Goal: Information Seeking & Learning: Learn about a topic

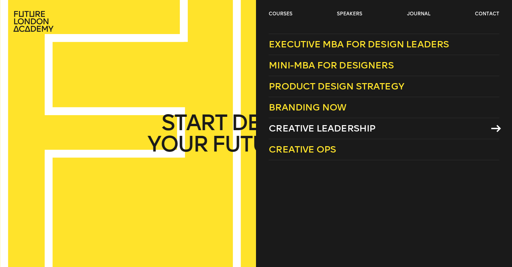
click at [317, 130] on span "Creative Leadership" at bounding box center [322, 128] width 107 height 11
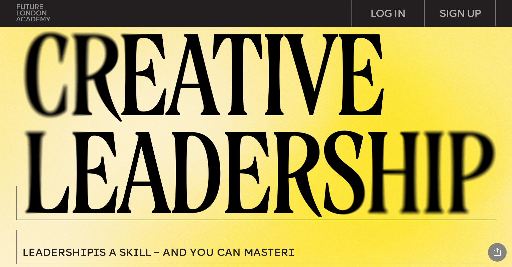
click at [33, 12] on img at bounding box center [32, 12] width 33 height 17
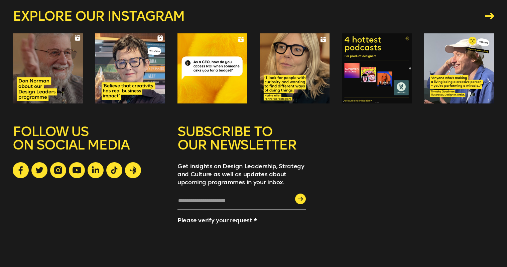
scroll to position [1834, 0]
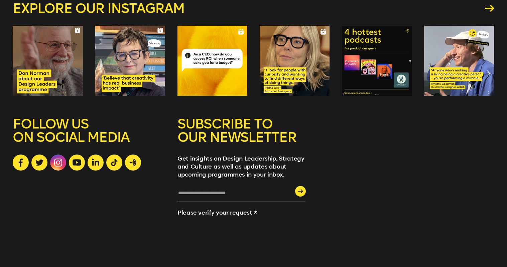
click at [57, 159] on icon at bounding box center [58, 163] width 8 height 8
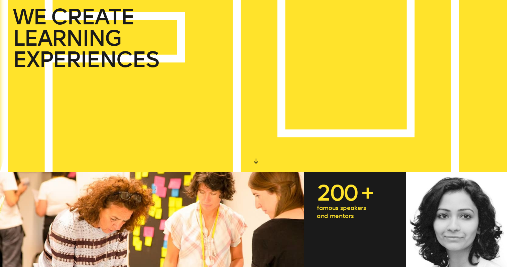
scroll to position [0, 0]
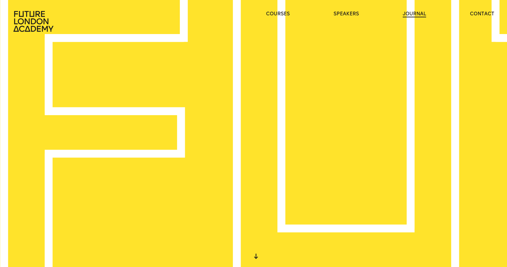
click at [412, 11] on link "journal" at bounding box center [414, 14] width 23 height 7
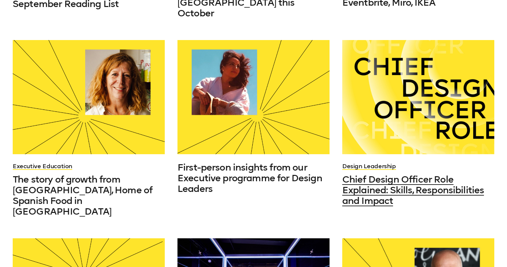
scroll to position [353, 0]
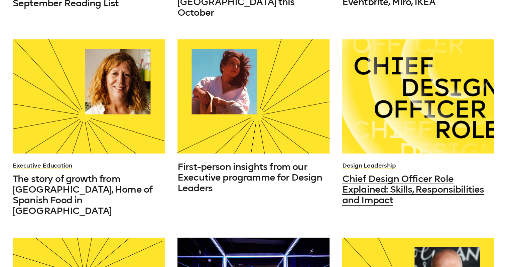
click at [421, 181] on span "Chief Design Officer Role Explained: Skills, Responsibilities and Impact" at bounding box center [413, 189] width 142 height 32
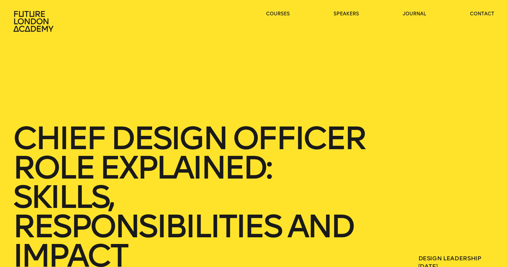
click at [46, 23] on icon at bounding box center [34, 21] width 43 height 21
